Goal: Transaction & Acquisition: Purchase product/service

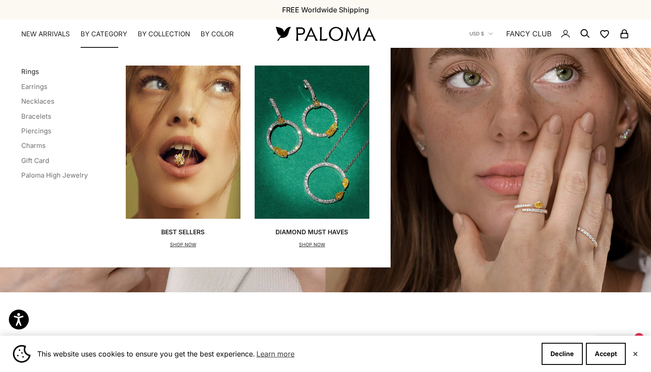
click at [30, 72] on link "Rings" at bounding box center [30, 71] width 18 height 8
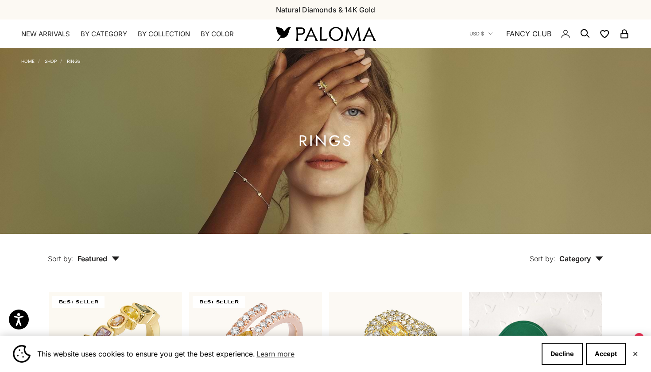
click at [577, 260] on span "Category" at bounding box center [581, 258] width 44 height 9
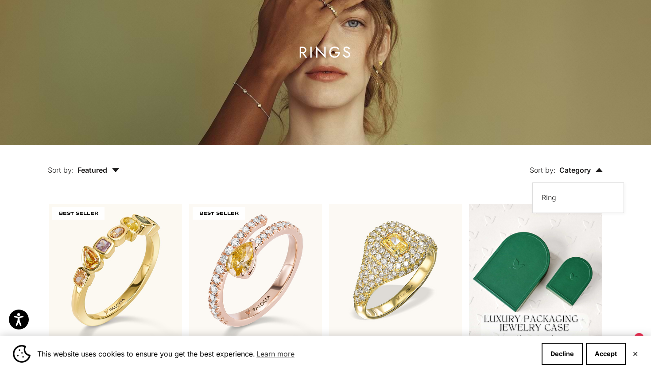
scroll to position [100, 0]
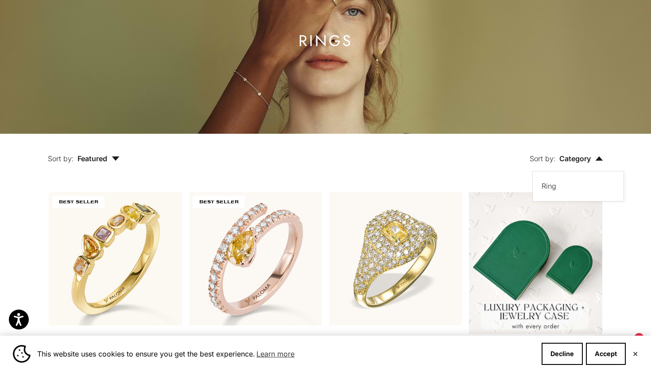
click at [91, 155] on span "Featured" at bounding box center [98, 158] width 42 height 9
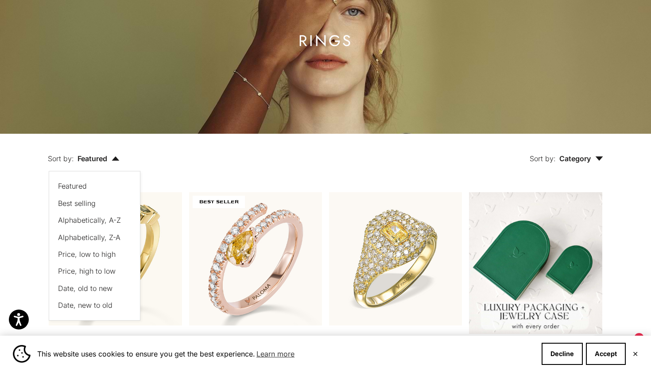
click at [110, 255] on span "Price, low to high" at bounding box center [87, 254] width 58 height 9
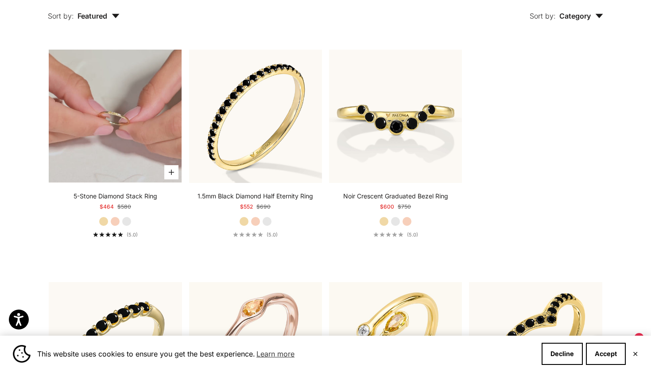
scroll to position [242, 0]
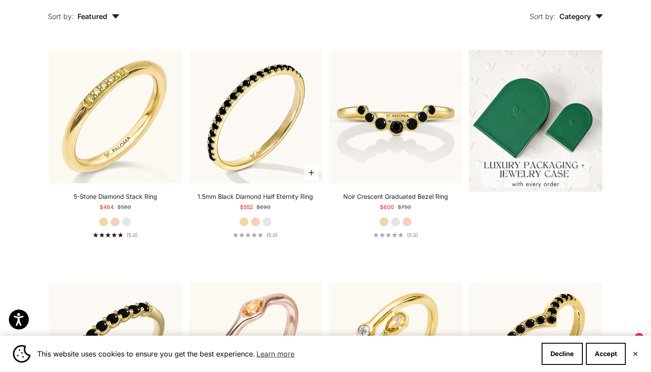
click at [267, 220] on label "White Gold" at bounding box center [267, 222] width 10 height 10
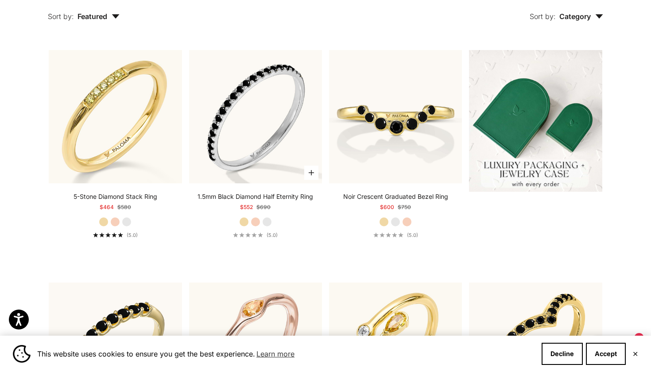
click at [244, 220] on label "Yellow Gold" at bounding box center [244, 222] width 10 height 10
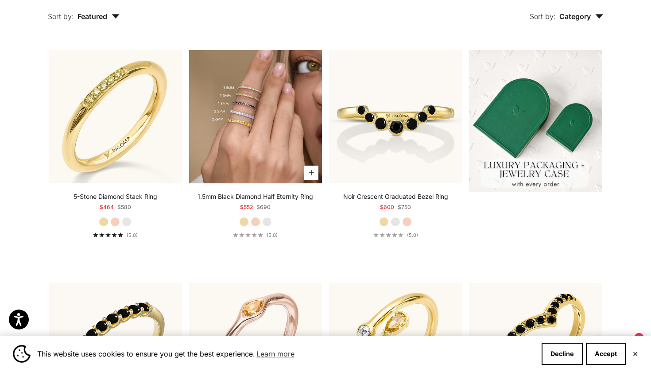
click at [257, 144] on img at bounding box center [255, 116] width 133 height 133
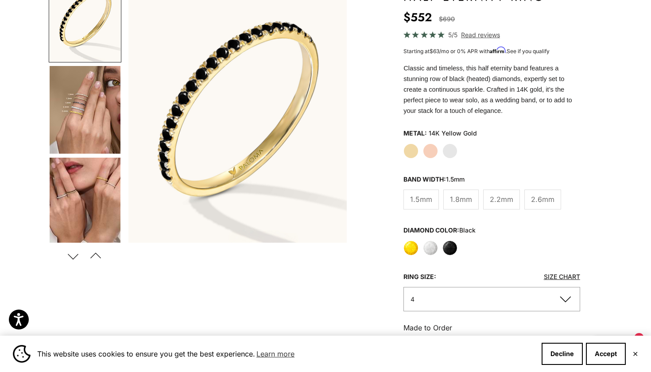
scroll to position [123, 0]
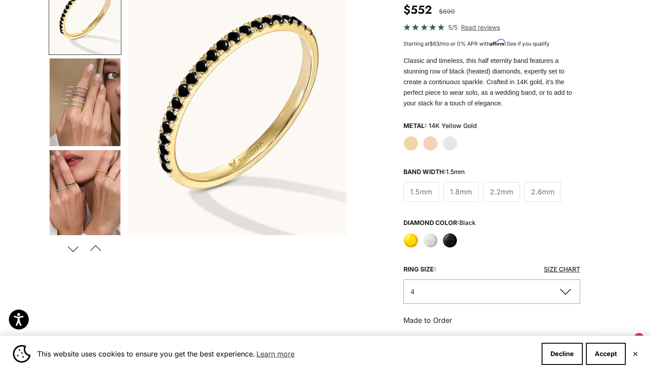
click at [432, 250] on variant-picker "Metal: 14K Yellow Gold Yellow Gold Rose Gold White Gold Ring Size: Size Chart 4…" at bounding box center [491, 211] width 177 height 185
click at [427, 236] on label "White" at bounding box center [430, 240] width 15 height 15
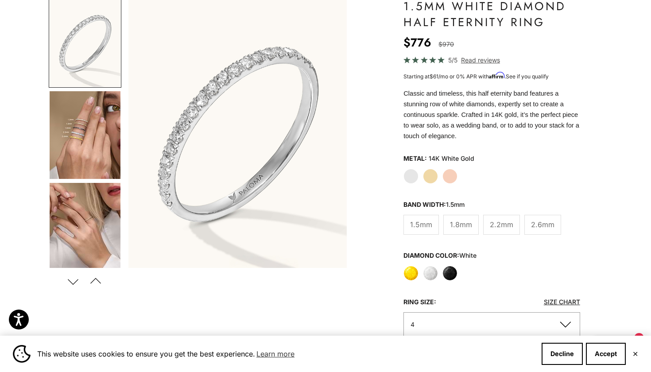
scroll to position [112, 0]
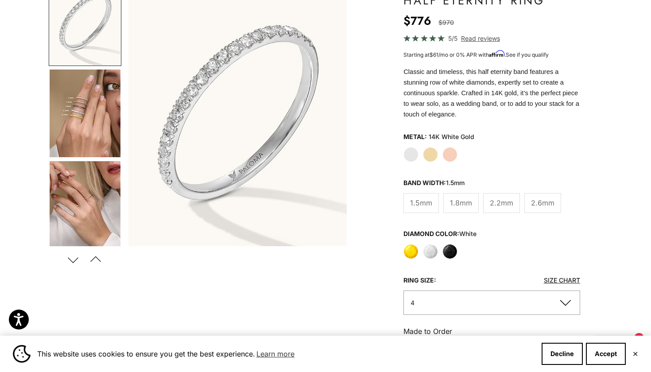
click at [410, 255] on label "Yellow" at bounding box center [410, 251] width 15 height 15
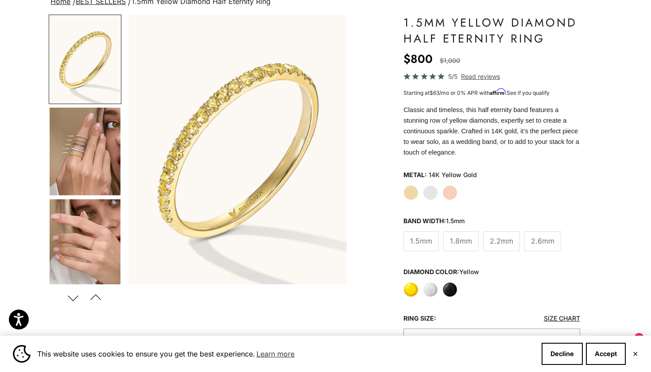
scroll to position [75, 0]
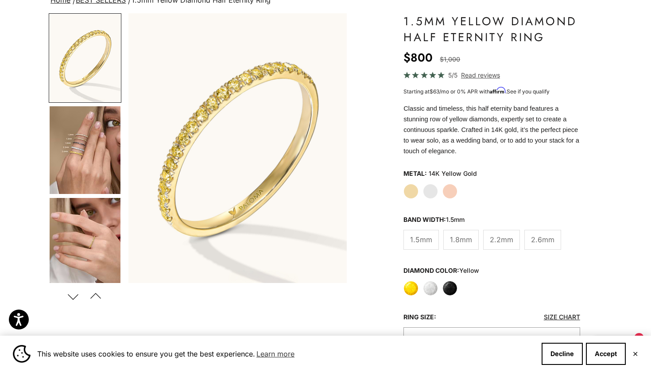
click at [429, 291] on label "White" at bounding box center [430, 288] width 15 height 15
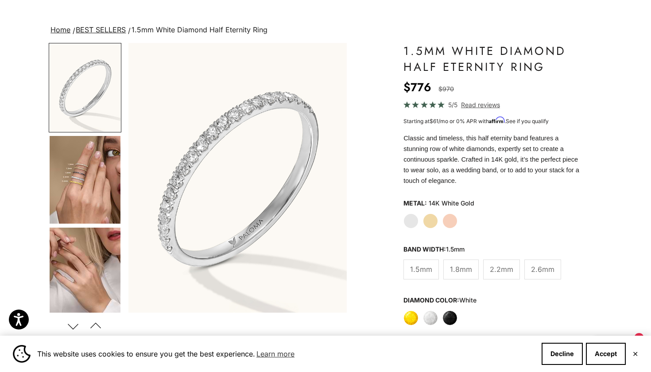
scroll to position [47, 0]
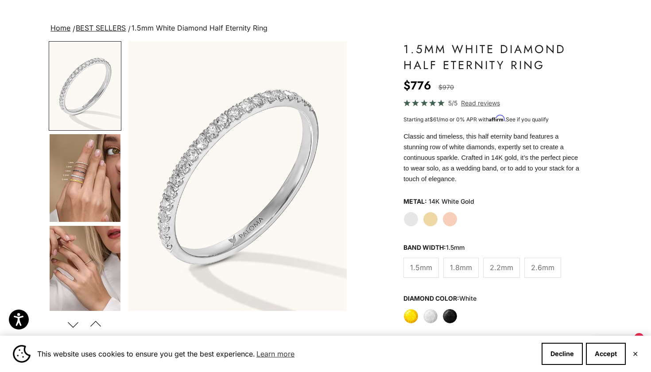
click at [433, 213] on label "Yellow Gold" at bounding box center [430, 219] width 15 height 15
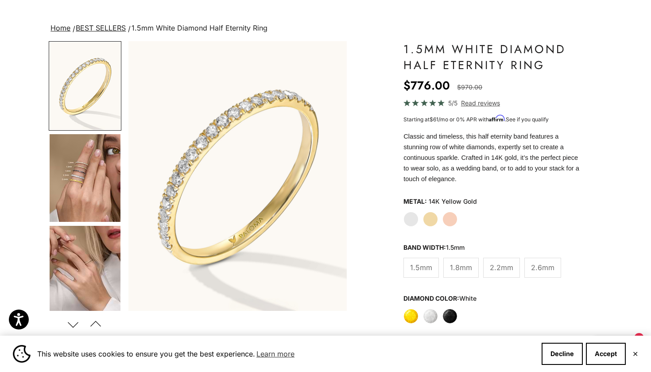
click at [74, 162] on img "Go to item 4" at bounding box center [85, 178] width 71 height 88
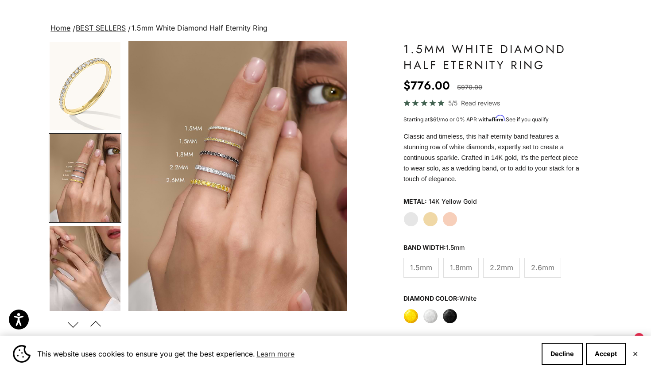
click at [86, 271] on img "Go to item 5" at bounding box center [85, 270] width 71 height 88
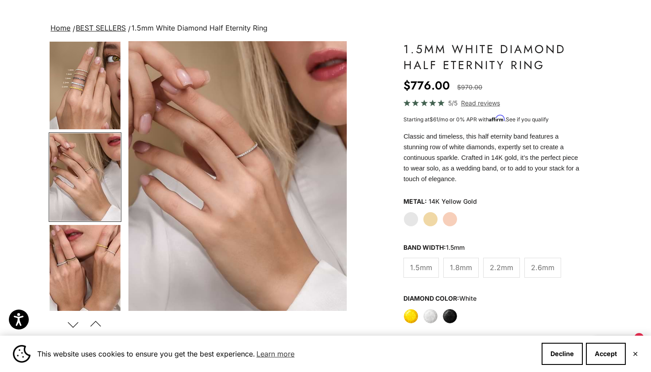
click at [112, 260] on img "Go to item 6" at bounding box center [85, 269] width 71 height 88
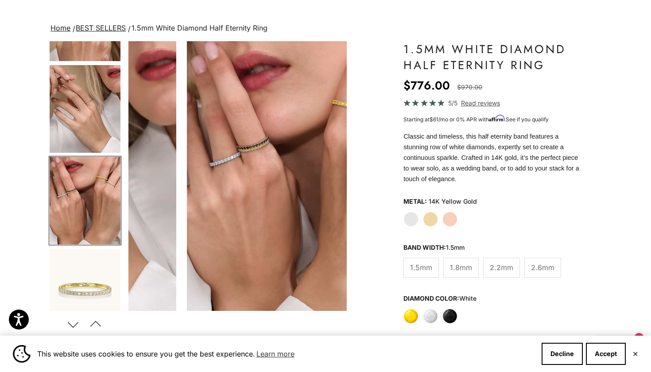
scroll to position [184, 0]
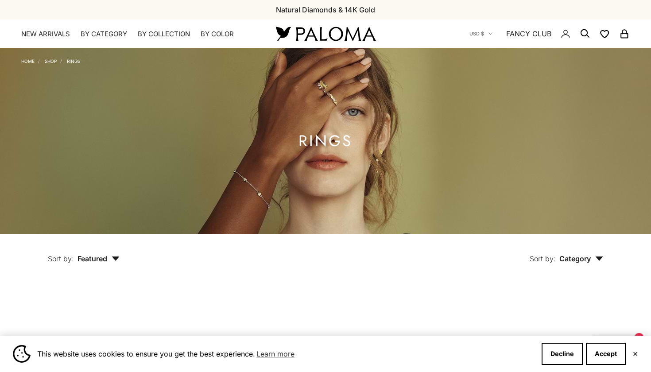
scroll to position [286, 0]
